Goal: Check status: Check status

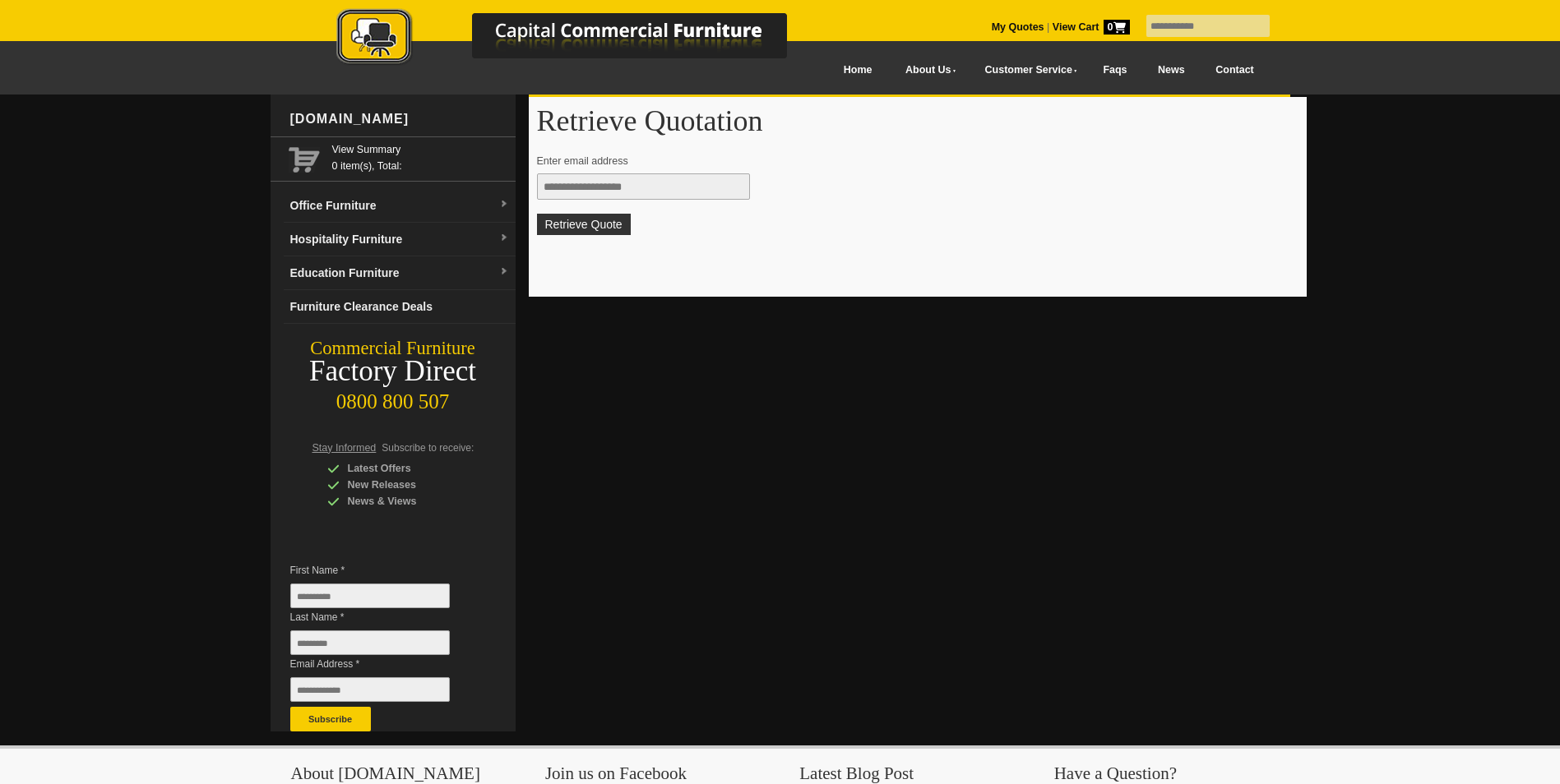
click at [584, 189] on input "text" at bounding box center [643, 186] width 213 height 26
type input "**********"
click at [596, 235] on button "Retrieve Quote" at bounding box center [584, 224] width 93 height 21
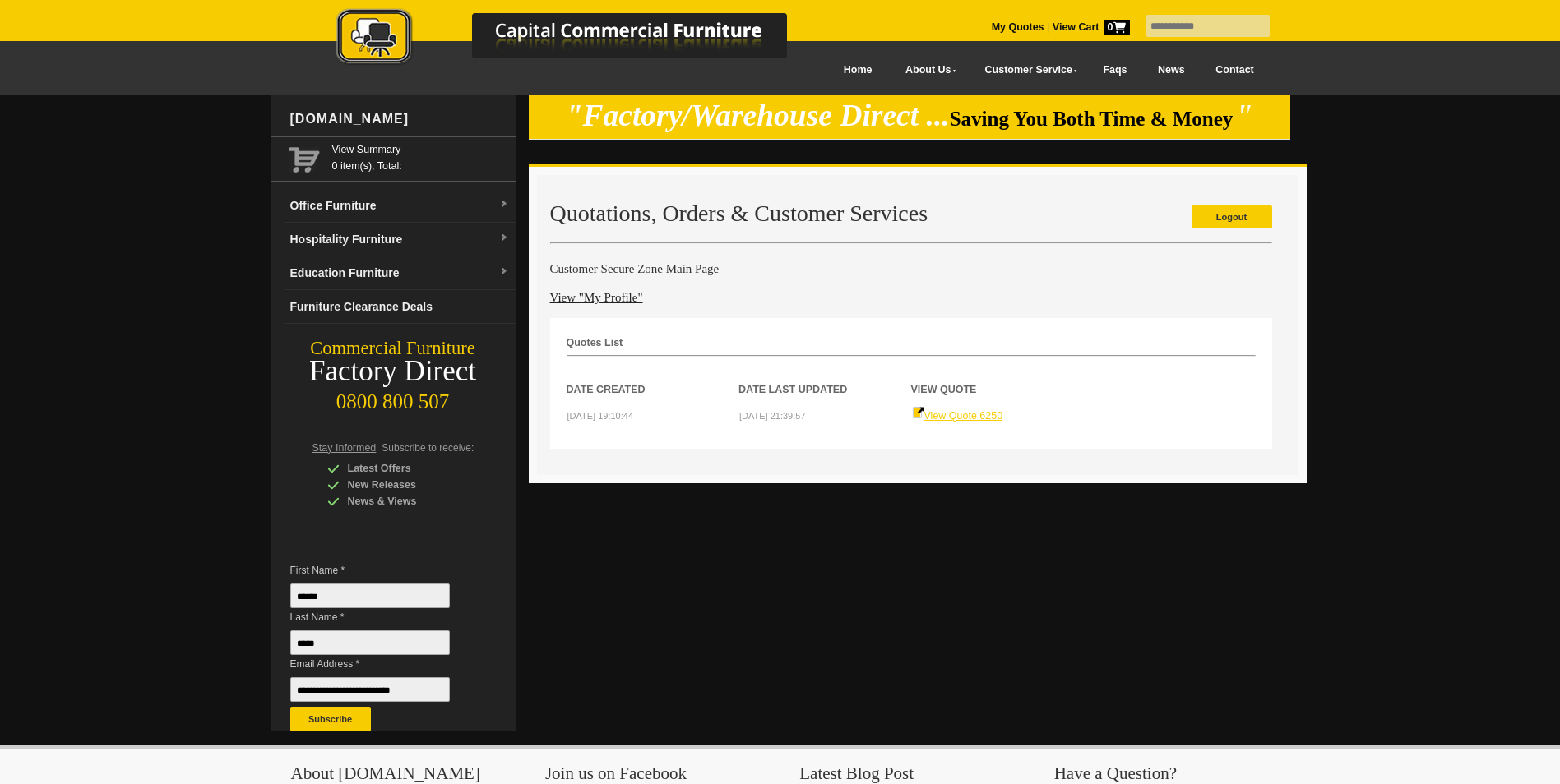
click at [938, 415] on link "View Quote 6250" at bounding box center [957, 416] width 91 height 12
